Goal: Find specific page/section: Find specific page/section

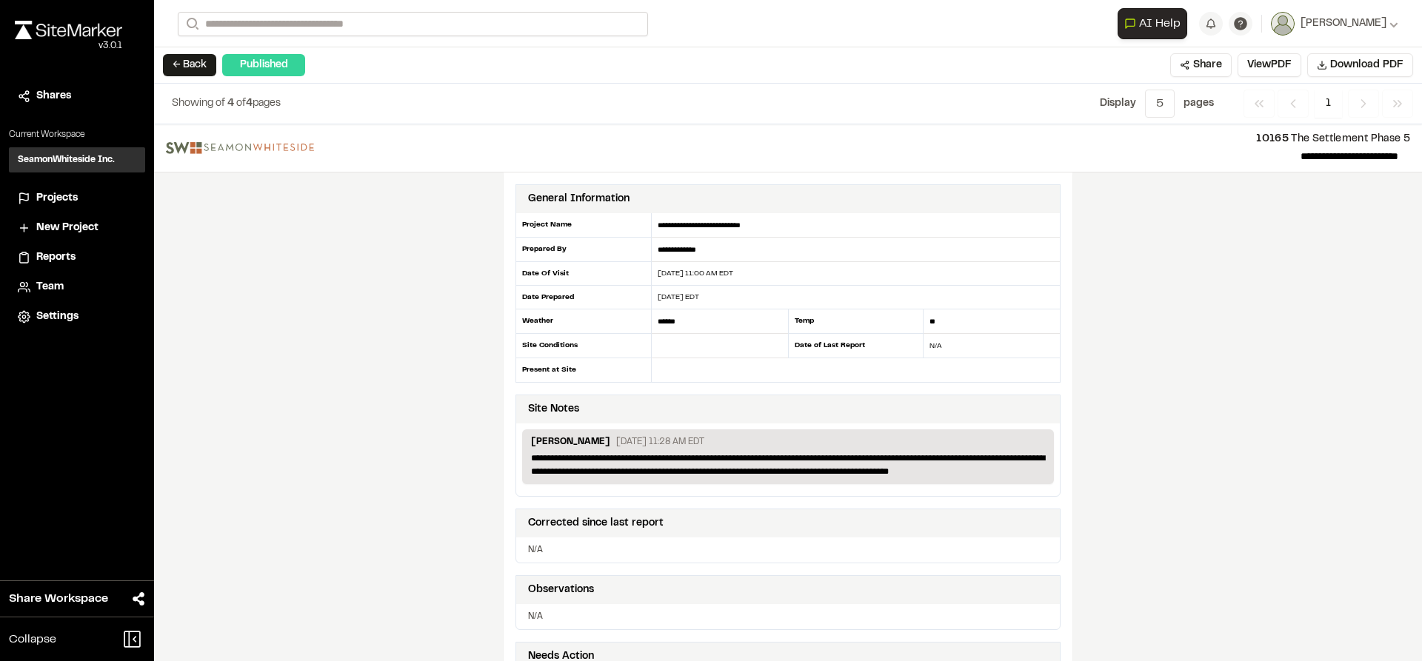
scroll to position [2382, 0]
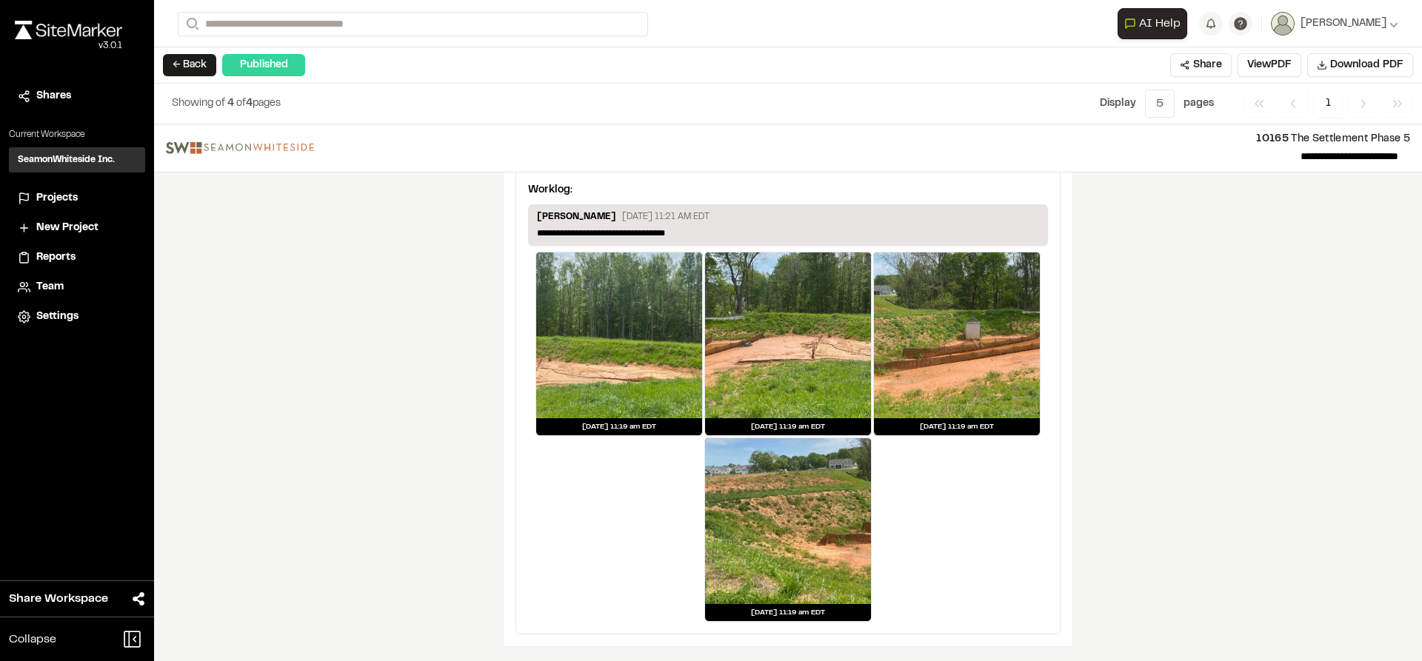
click at [96, 27] on img at bounding box center [68, 30] width 107 height 19
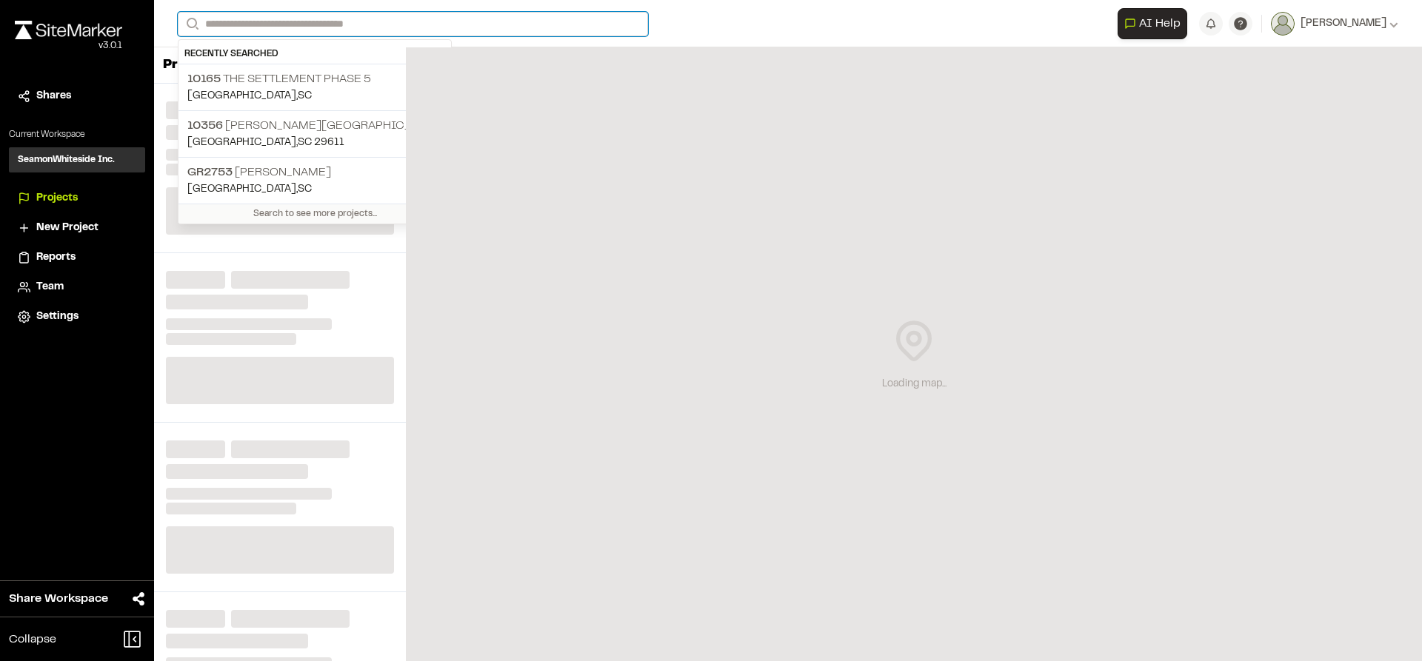
click at [318, 22] on input "Search" at bounding box center [413, 24] width 470 height 24
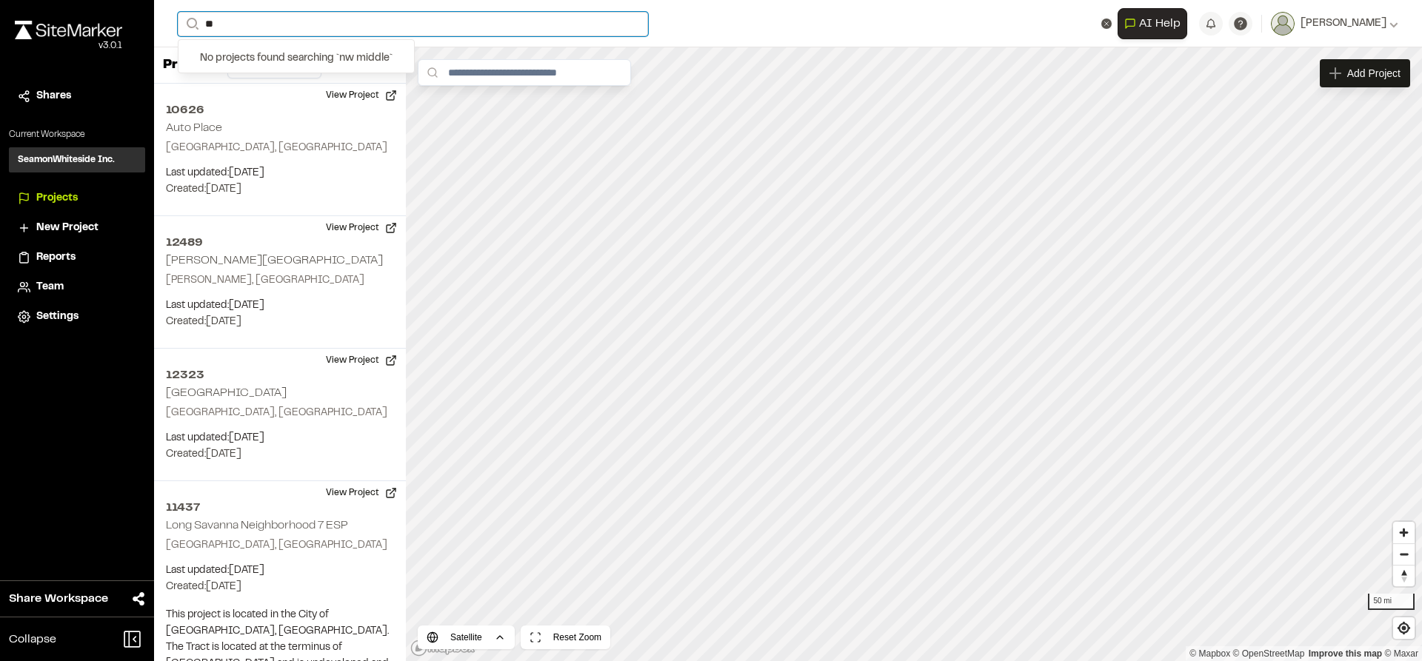
type input "*"
type input "*****"
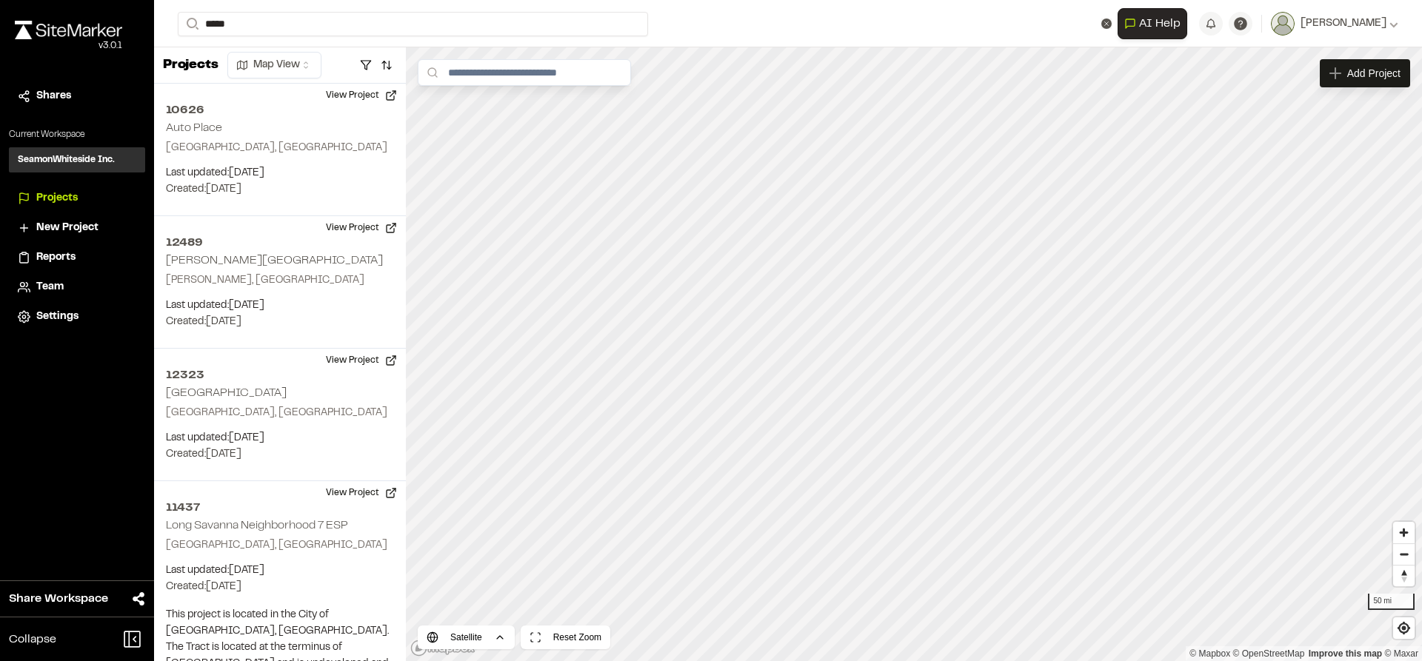
click at [280, 68] on p "[GEOGRAPHIC_DATA] , [GEOGRAPHIC_DATA]" at bounding box center [296, 76] width 218 height 16
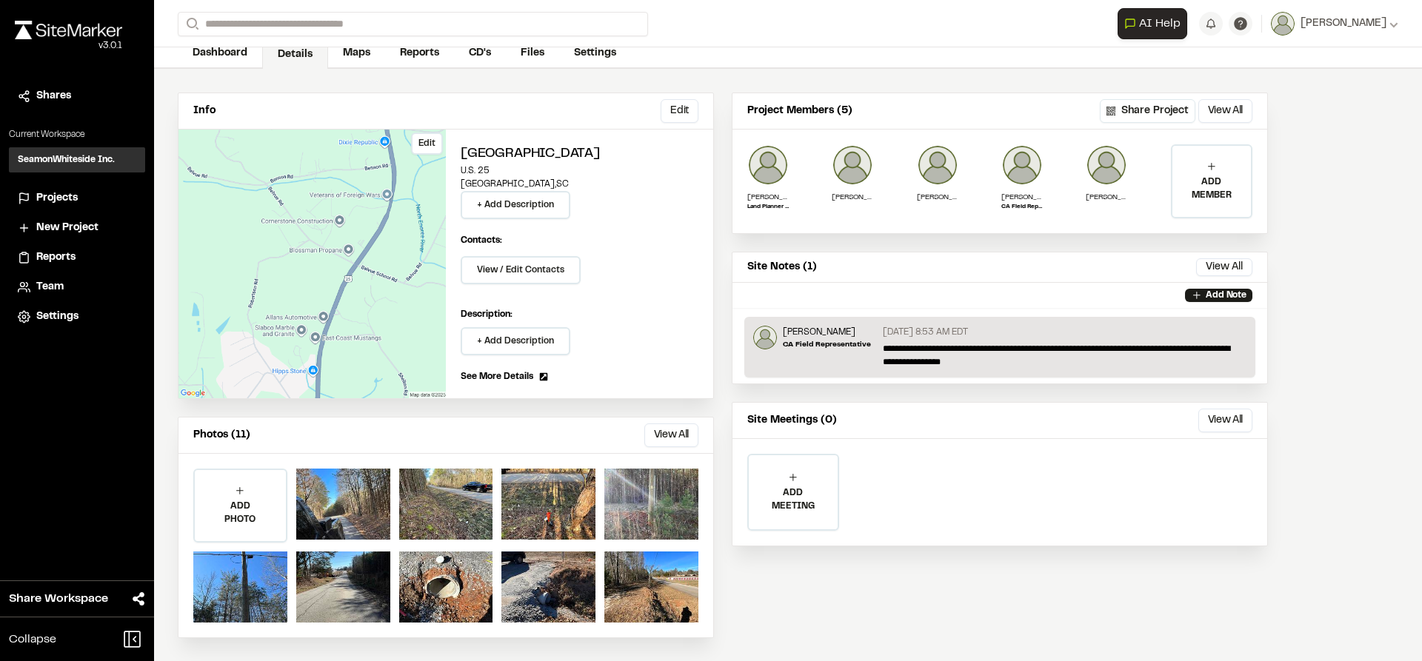
scroll to position [79, 0]
click at [481, 65] on link "CD's" at bounding box center [480, 54] width 53 height 28
